Goal: Task Accomplishment & Management: Use online tool/utility

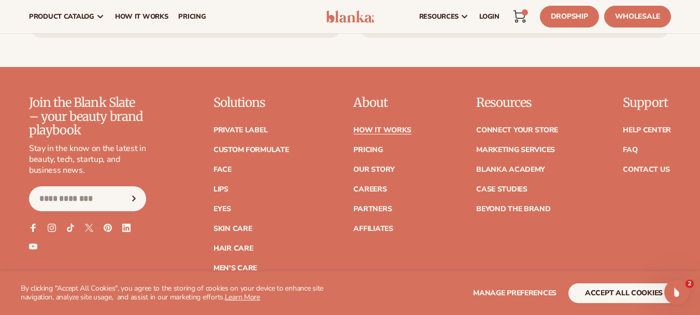
scroll to position [2434, 0]
click at [513, 127] on link "Connect your store" at bounding box center [517, 130] width 82 height 7
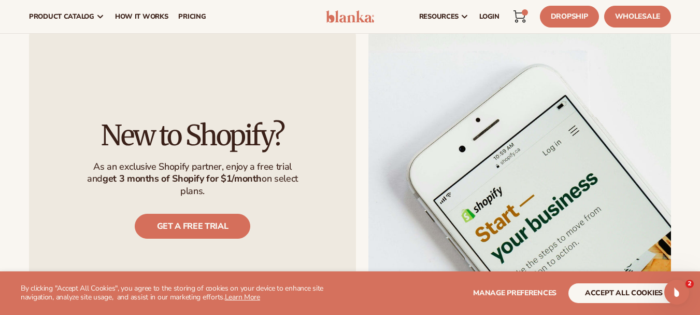
scroll to position [778, 0]
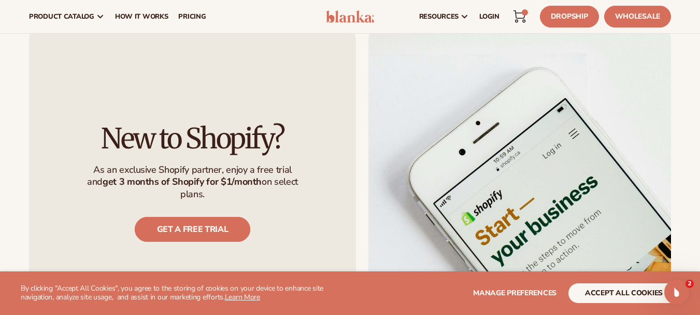
click at [160, 225] on link "get a free trial" at bounding box center [193, 229] width 116 height 25
click at [562, 22] on link "Dropship" at bounding box center [569, 17] width 59 height 22
